Goal: Find specific page/section

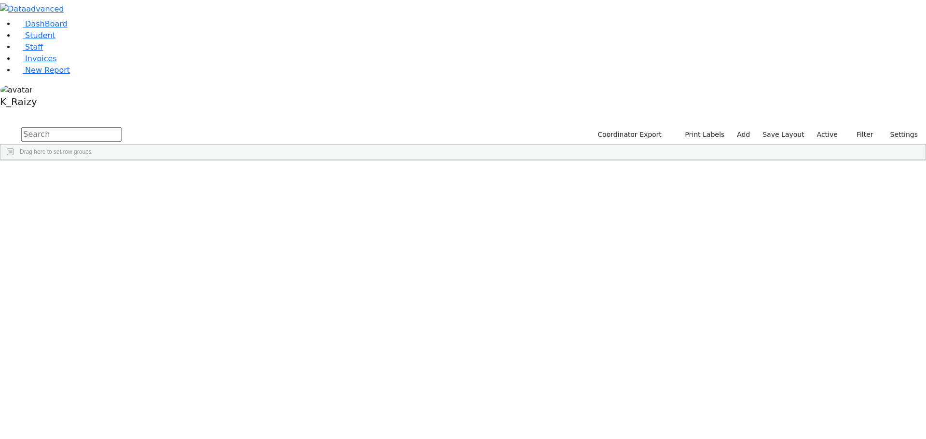
click at [496, 160] on div "Site" at bounding box center [478, 167] width 38 height 15
click at [382, 160] on div "Program Type" at bounding box center [364, 167] width 38 height 15
click at [90, 164] on span "Last Name" at bounding box center [74, 167] width 29 height 7
click at [88, 164] on span "Last Name" at bounding box center [74, 167] width 28 height 7
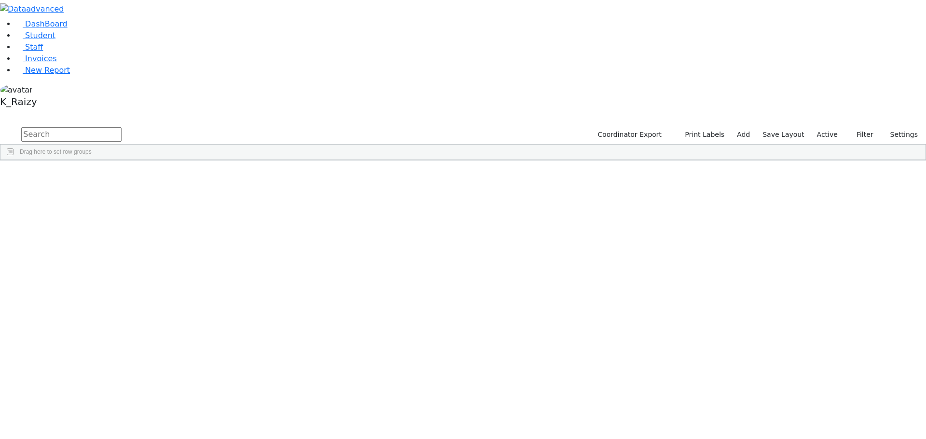
scroll to position [3491, 0]
